Goal: Information Seeking & Learning: Find contact information

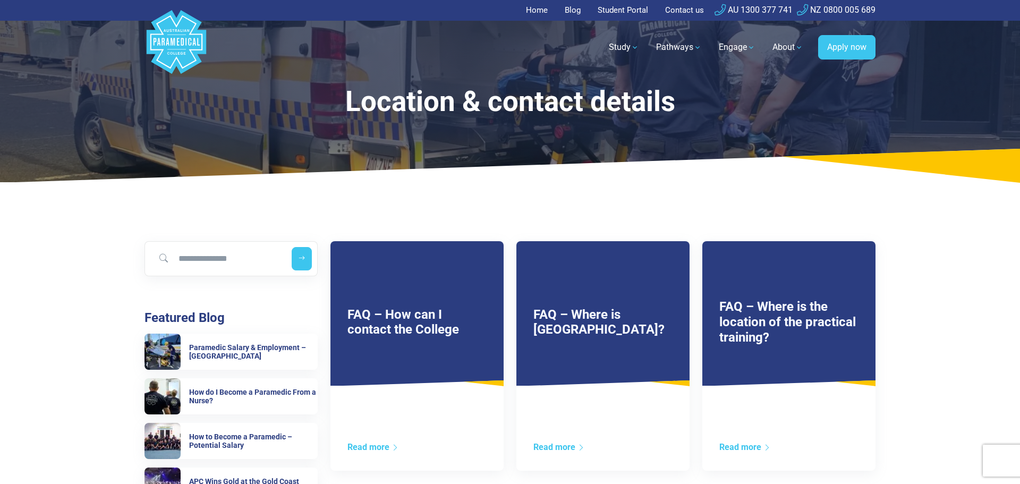
click at [686, 11] on link "Contact us" at bounding box center [685, 10] width 52 height 21
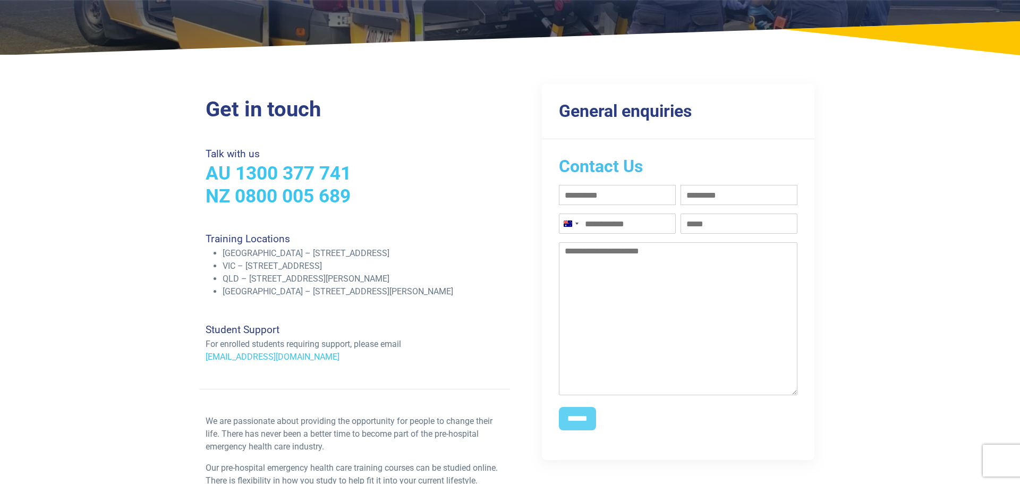
scroll to position [219, 0]
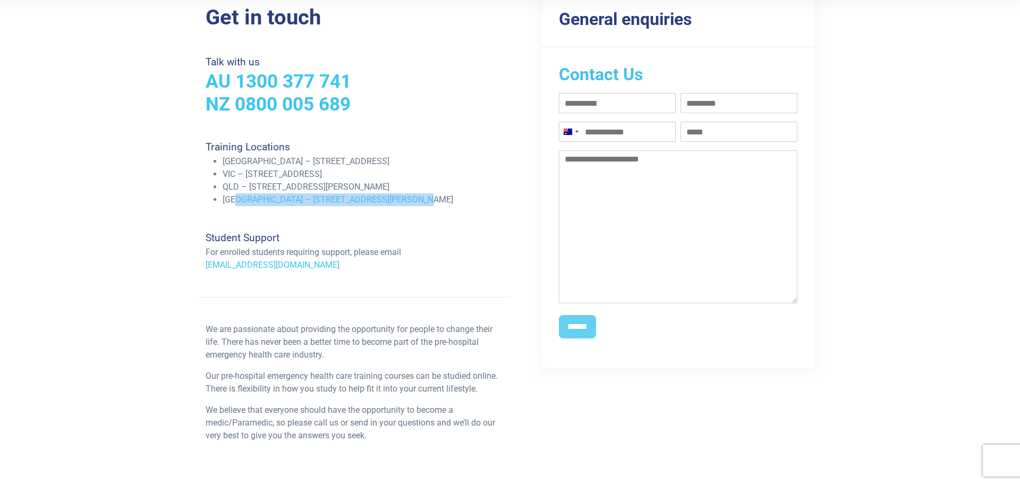
drag, startPoint x: 407, startPoint y: 197, endPoint x: 240, endPoint y: 203, distance: 166.9
click at [240, 203] on li "[GEOGRAPHIC_DATA] – [STREET_ADDRESS][PERSON_NAME]" at bounding box center [363, 199] width 281 height 13
copy li "– [STREET_ADDRESS][PERSON_NAME]"
